Goal: Task Accomplishment & Management: Manage account settings

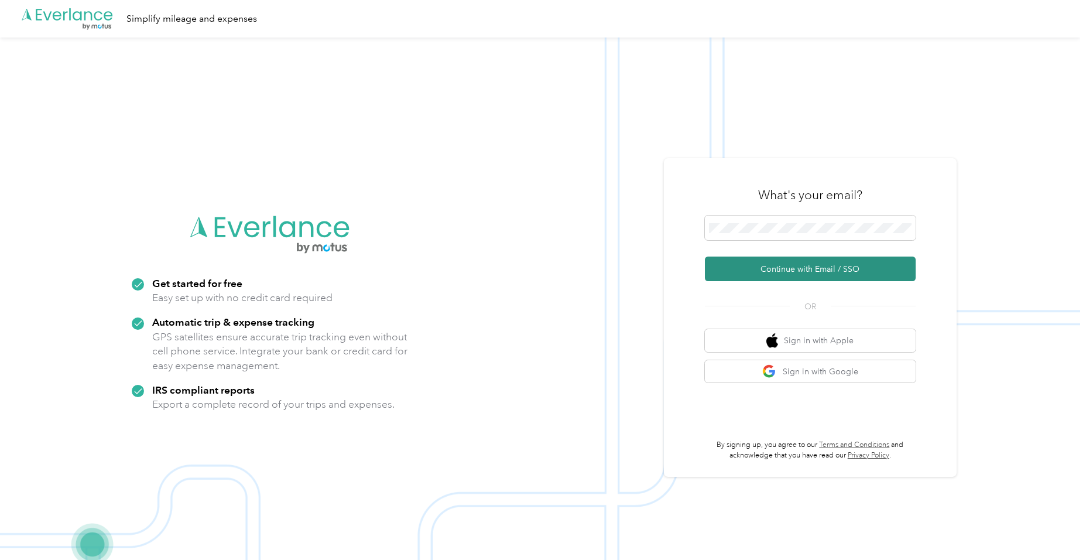
click at [780, 265] on button "Continue with Email / SSO" at bounding box center [810, 268] width 211 height 25
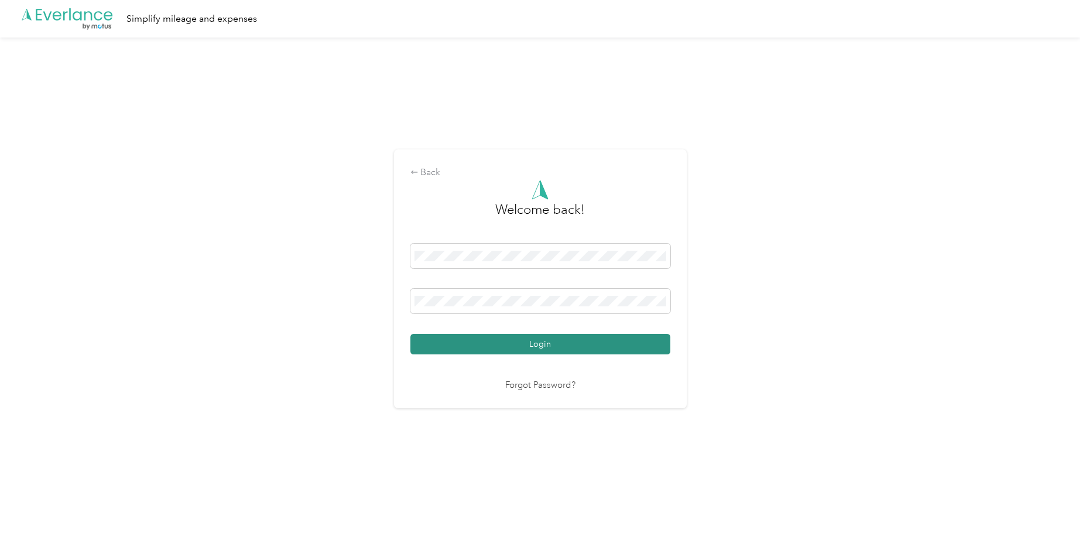
click at [544, 344] on button "Login" at bounding box center [540, 344] width 260 height 20
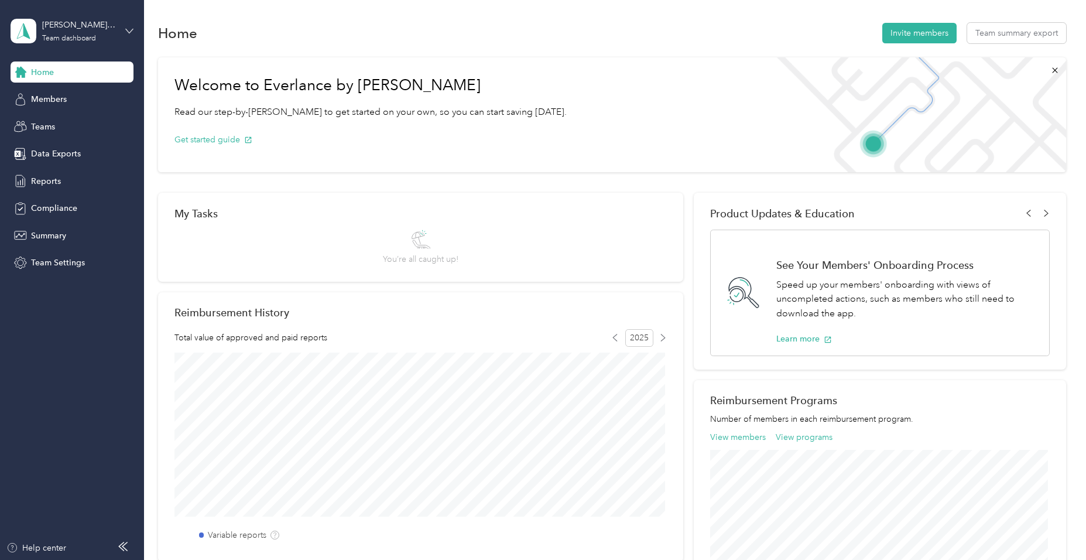
click at [128, 31] on icon at bounding box center [129, 31] width 7 height 4
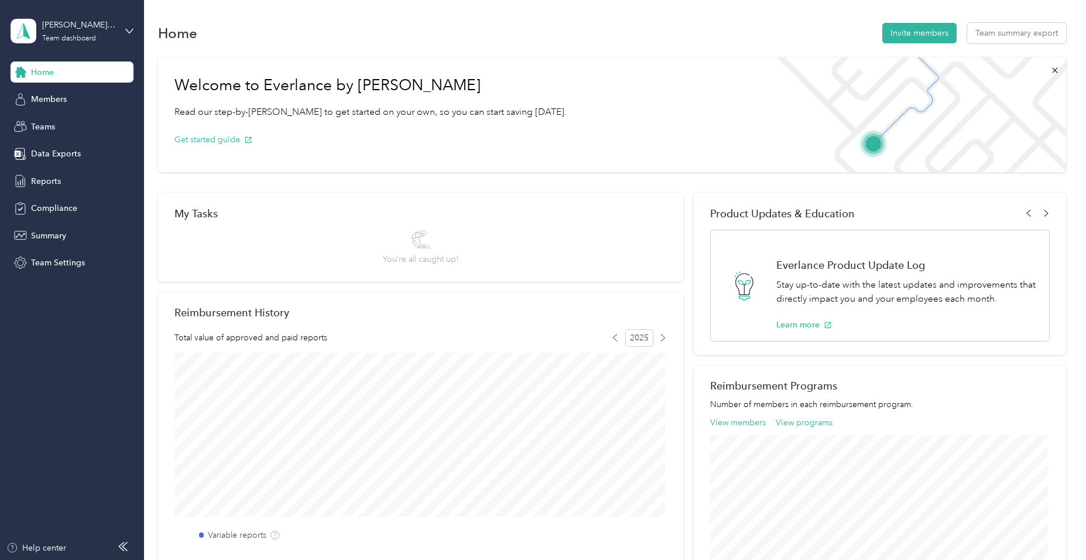
click at [64, 120] on div "Personal dashboard" at bounding box center [57, 121] width 74 height 12
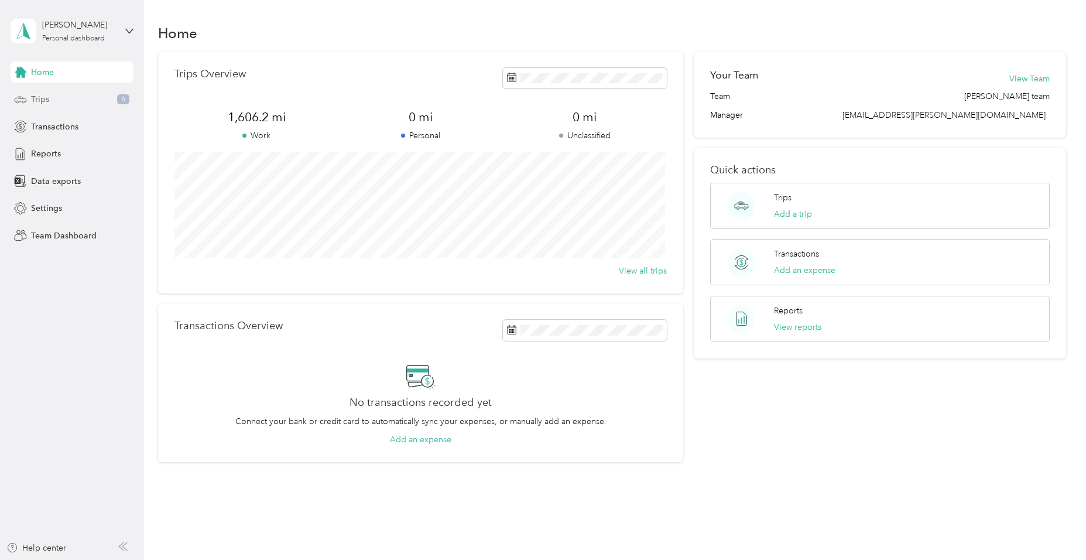
click at [42, 99] on span "Trips" at bounding box center [40, 99] width 18 height 12
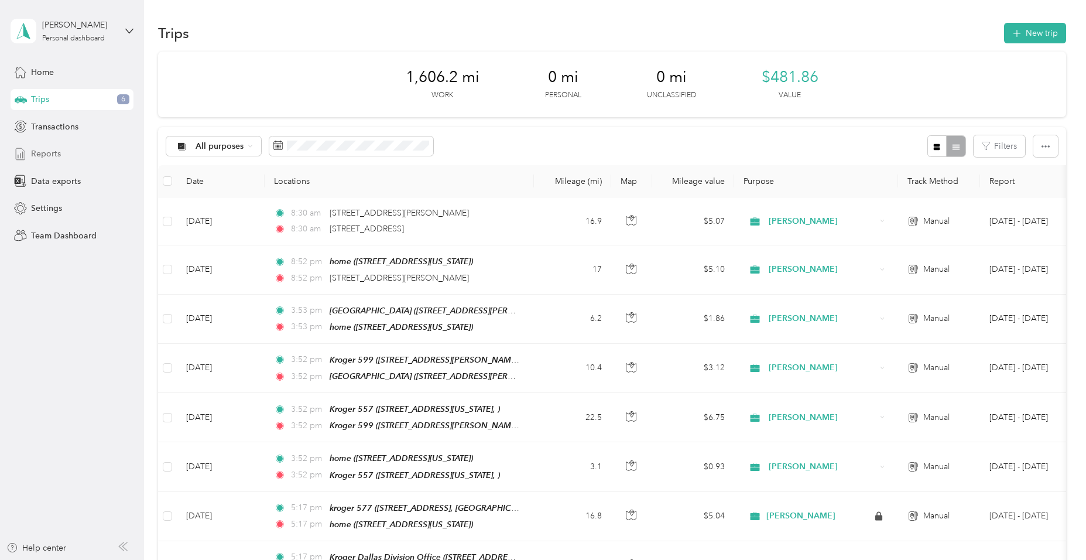
click at [47, 155] on span "Reports" at bounding box center [46, 153] width 30 height 12
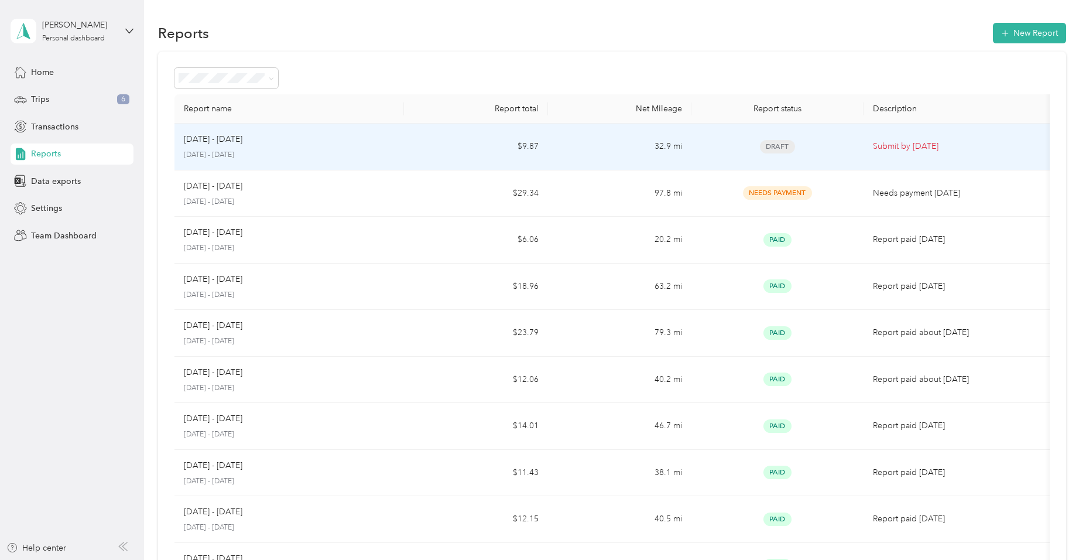
click at [777, 145] on span "Draft" at bounding box center [777, 146] width 35 height 13
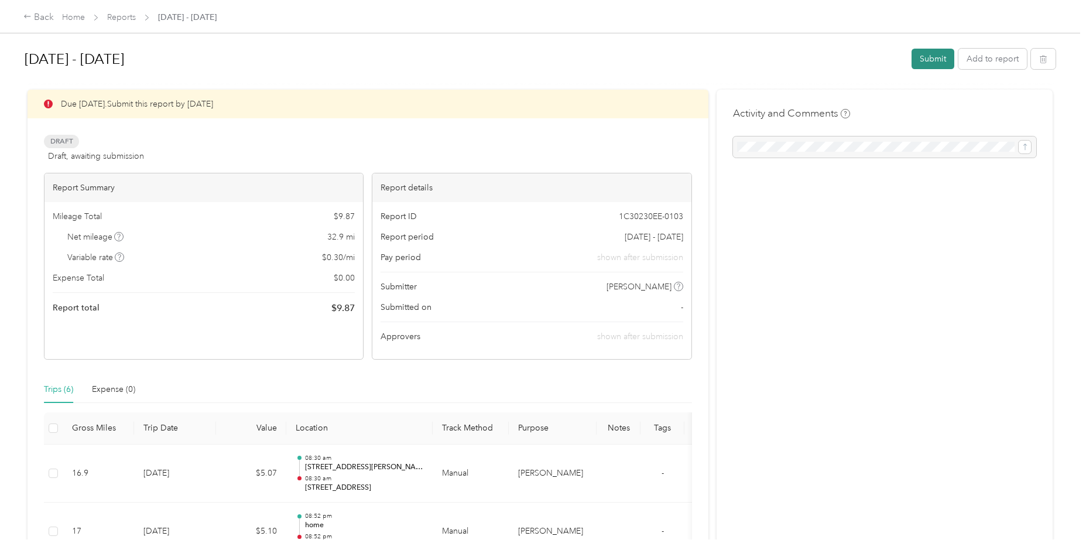
click at [939, 57] on button "Submit" at bounding box center [932, 59] width 43 height 20
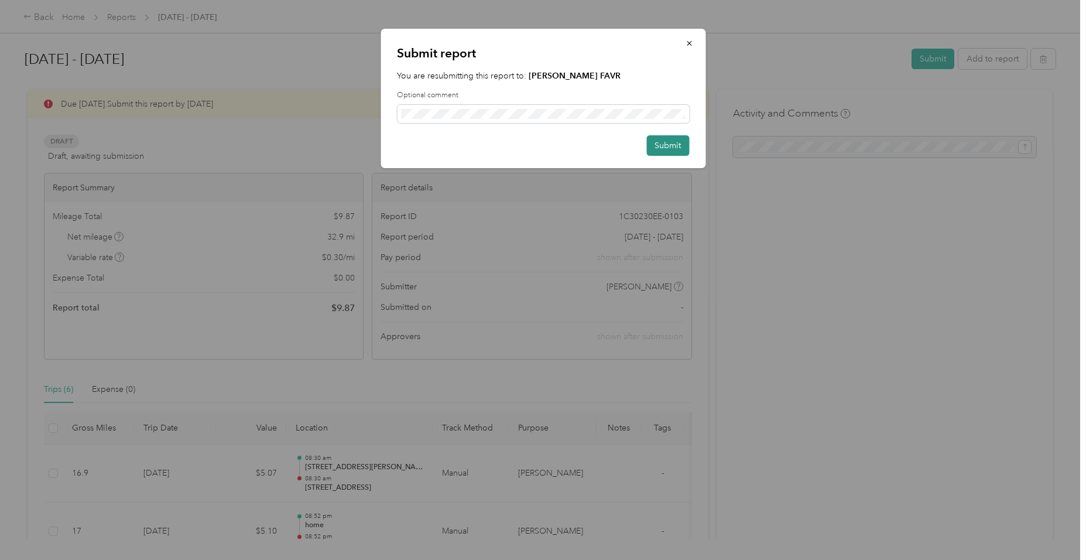
click at [680, 145] on button "Submit" at bounding box center [667, 145] width 43 height 20
